Goal: Navigation & Orientation: Find specific page/section

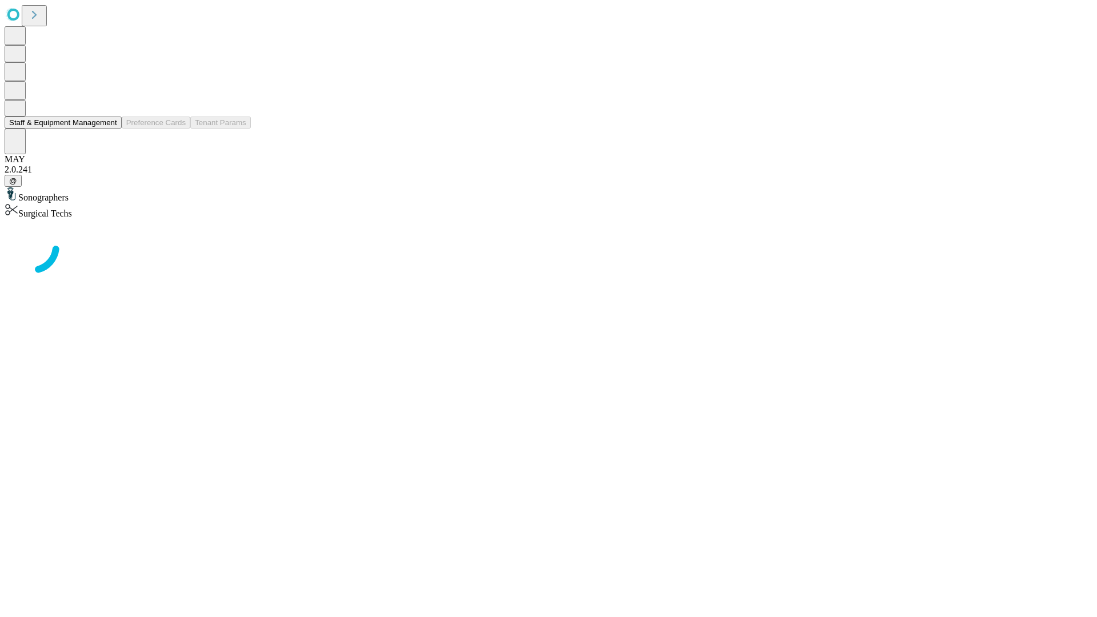
click at [109, 129] on button "Staff & Equipment Management" at bounding box center [63, 123] width 117 height 12
